Goal: Download file/media

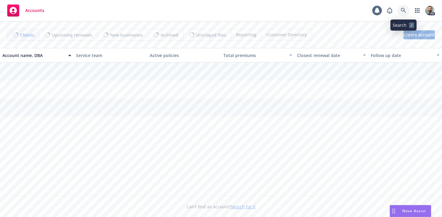
click at [403, 9] on icon at bounding box center [403, 10] width 5 height 5
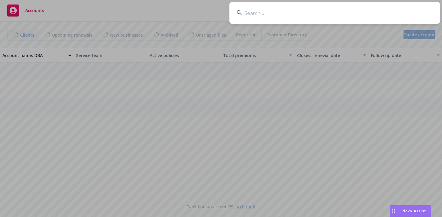
click at [384, 12] on input at bounding box center [334, 13] width 210 height 22
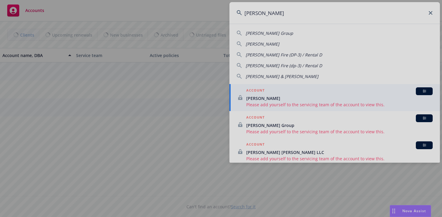
type input "[PERSON_NAME]"
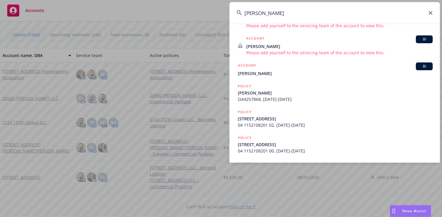
scroll to position [136, 0]
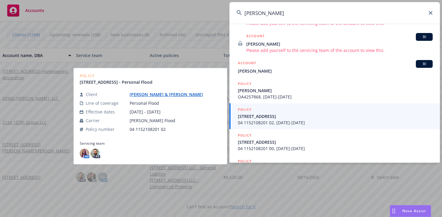
click at [162, 95] on link "[PERSON_NAME] & [PERSON_NAME]" at bounding box center [169, 95] width 78 height 6
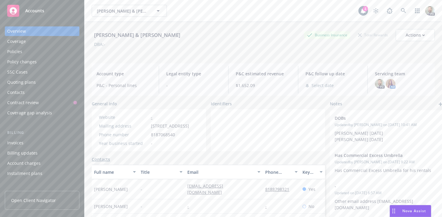
click at [10, 51] on div "Policies" at bounding box center [14, 52] width 15 height 10
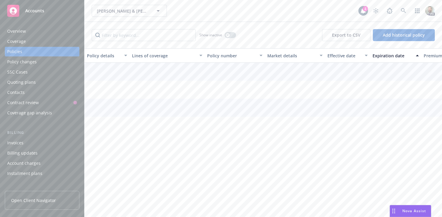
click at [26, 52] on div "Policies" at bounding box center [42, 52] width 70 height 10
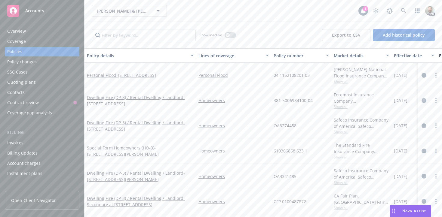
drag, startPoint x: 129, startPoint y: 54, endPoint x: 197, endPoint y: 50, distance: 68.6
click at [196, 50] on button "Policy details" at bounding box center [140, 55] width 112 height 14
click at [277, 18] on div "[PERSON_NAME] & [PERSON_NAME], [PERSON_NAME] & [PERSON_NAME] 1 PD" at bounding box center [262, 11] width 357 height 22
click at [205, 14] on div "[PERSON_NAME] & [PERSON_NAME], [PERSON_NAME] & [PERSON_NAME]" at bounding box center [225, 11] width 267 height 12
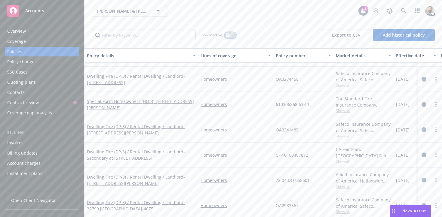
click at [229, 35] on div "button" at bounding box center [227, 35] width 4 height 4
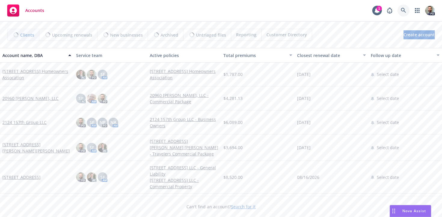
click at [403, 9] on icon at bounding box center [403, 10] width 5 height 5
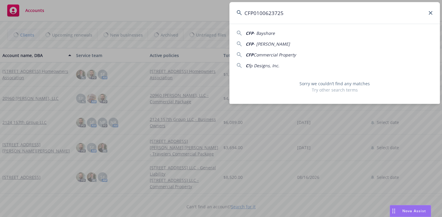
click at [253, 14] on input "CFP0100623725" at bounding box center [334, 13] width 210 height 22
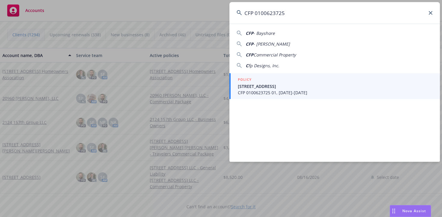
type input "CFP 0100623725"
click at [258, 89] on span "[STREET_ADDRESS]" at bounding box center [335, 86] width 195 height 6
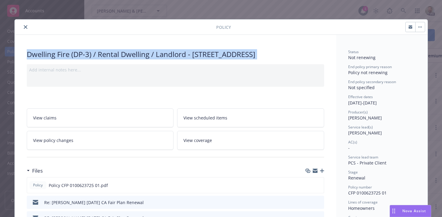
drag, startPoint x: 28, startPoint y: 53, endPoint x: 52, endPoint y: 75, distance: 32.8
click at [308, 188] on icon "download file" at bounding box center [308, 185] width 5 height 5
click at [24, 26] on icon "close" at bounding box center [26, 27] width 4 height 4
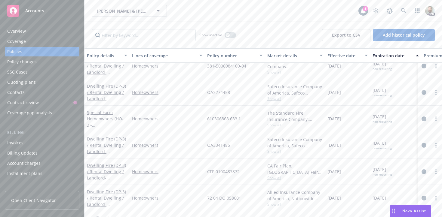
scroll to position [55, 0]
